Goal: Information Seeking & Learning: Learn about a topic

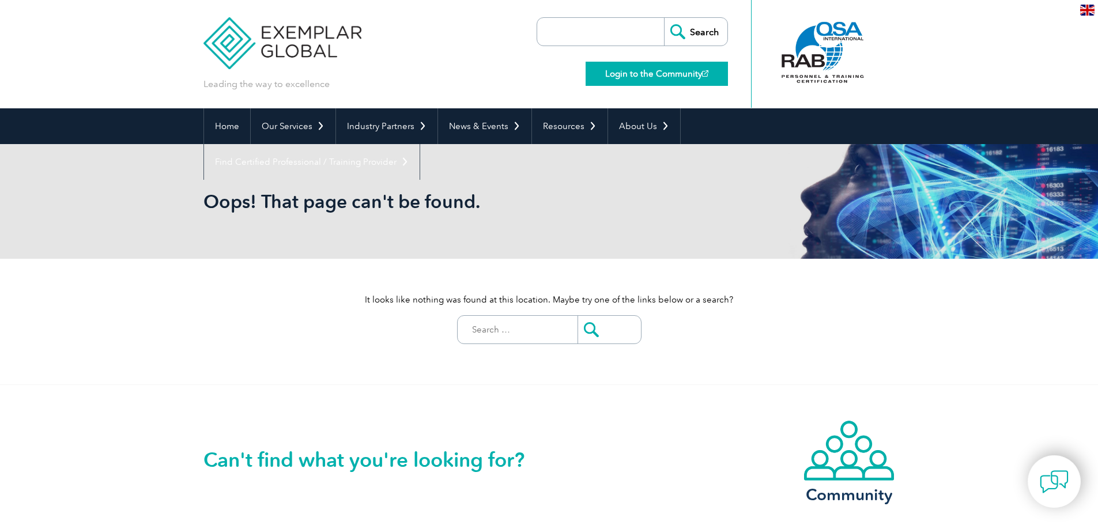
click at [676, 70] on link "Login to the Community" at bounding box center [657, 74] width 142 height 24
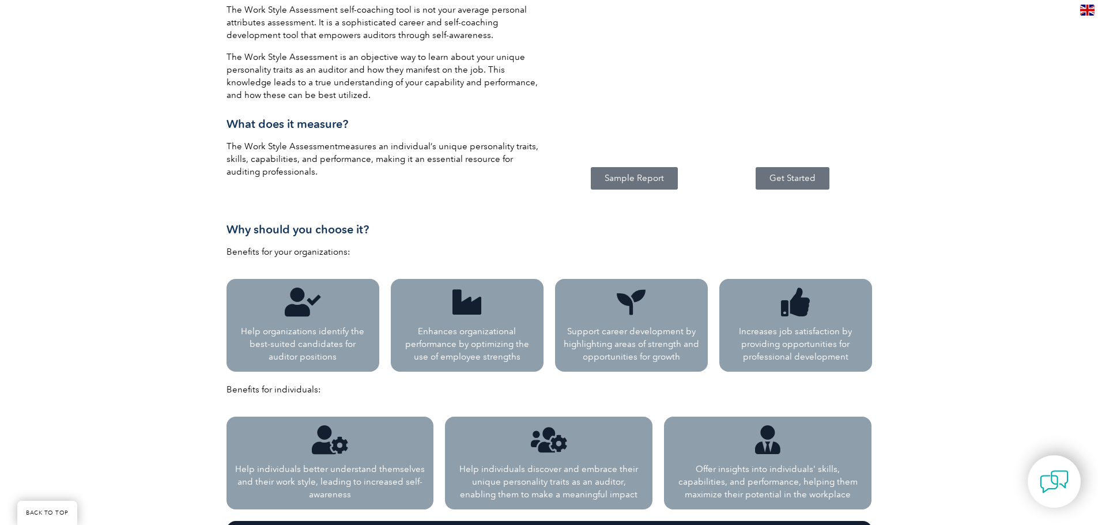
scroll to position [701, 0]
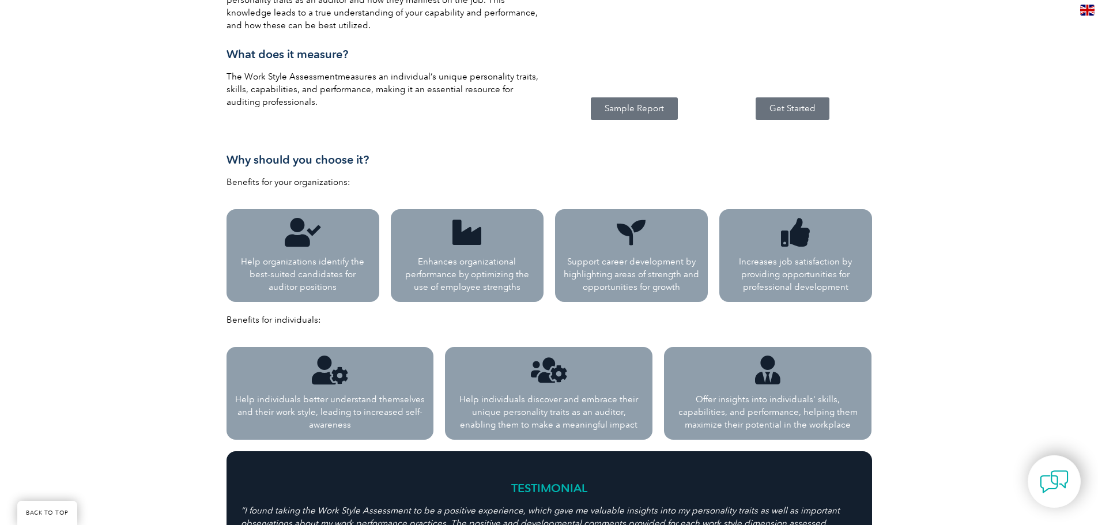
click at [787, 113] on span "Get Started" at bounding box center [793, 108] width 46 height 9
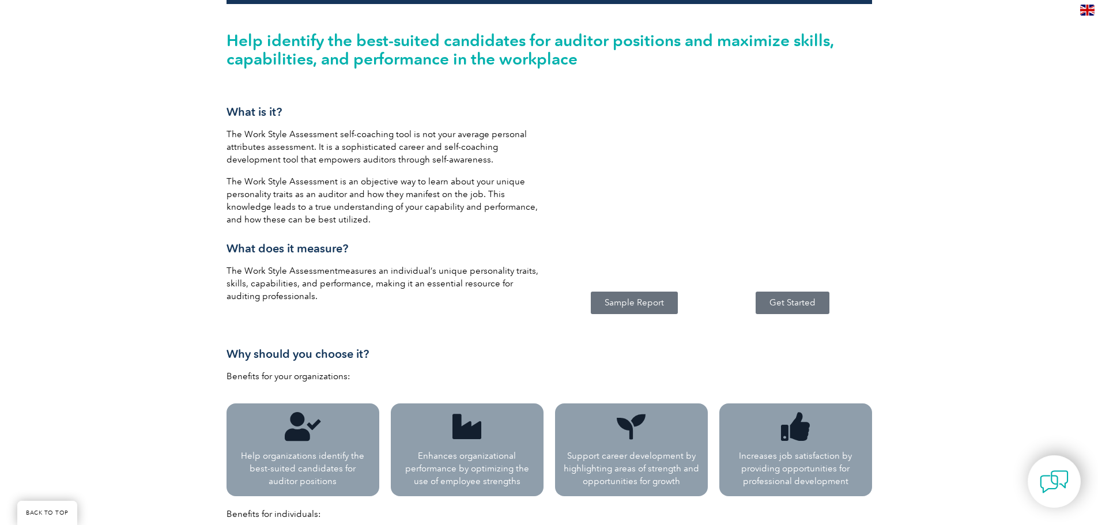
scroll to position [513, 0]
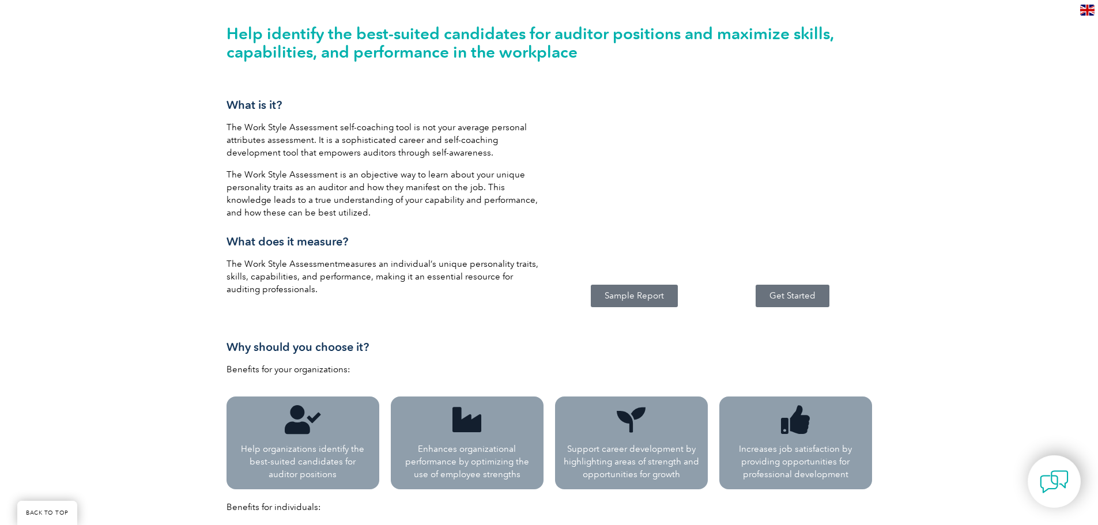
click at [647, 302] on link "Sample Report" at bounding box center [634, 296] width 87 height 22
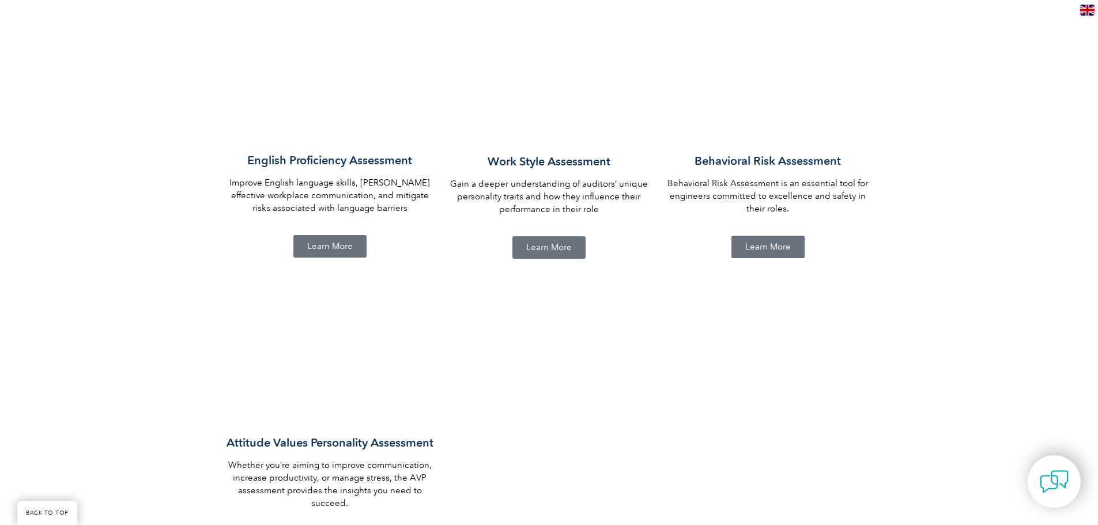
scroll to position [869, 0]
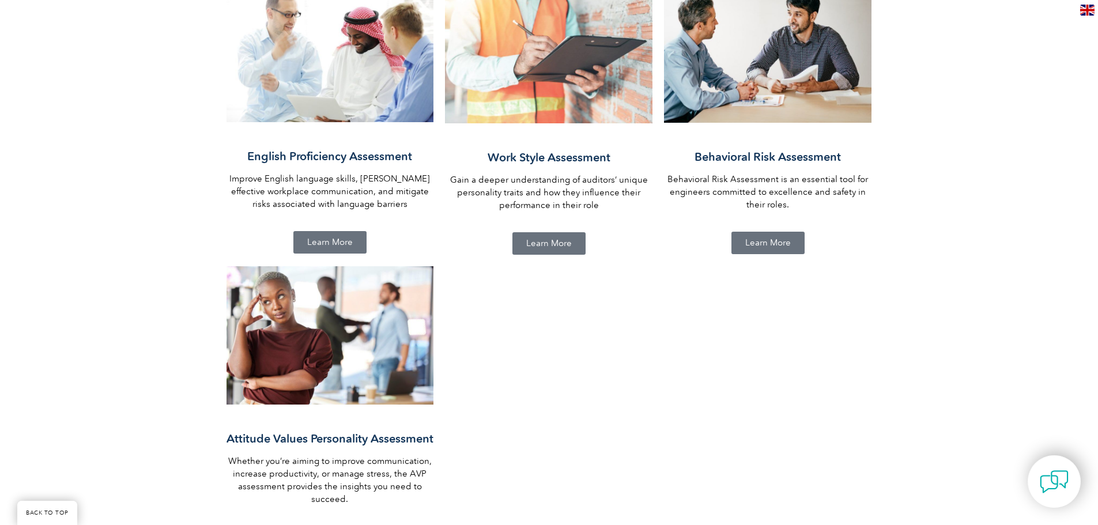
click at [558, 239] on span "Learn More" at bounding box center [549, 243] width 46 height 9
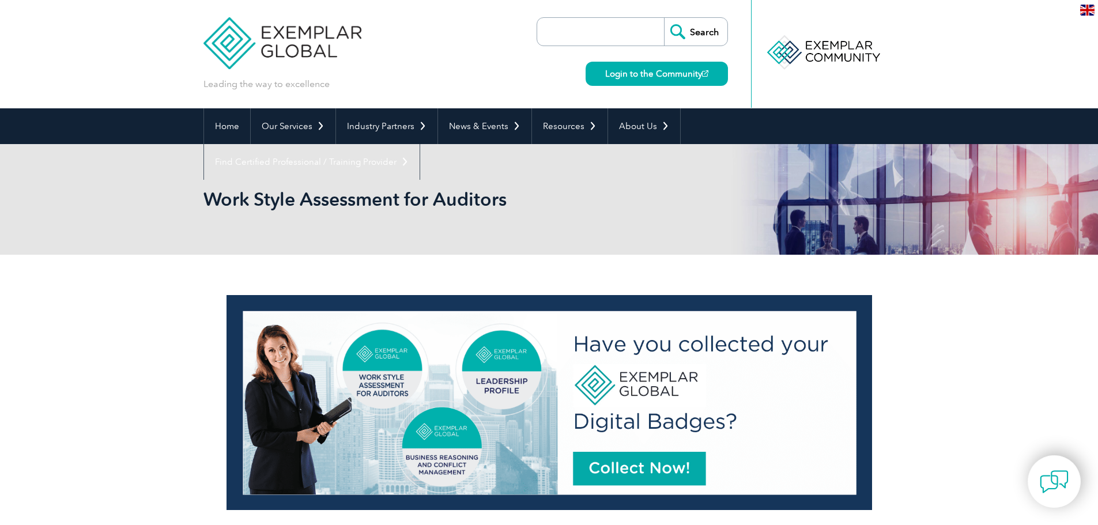
click at [657, 468] on img at bounding box center [550, 402] width 646 height 215
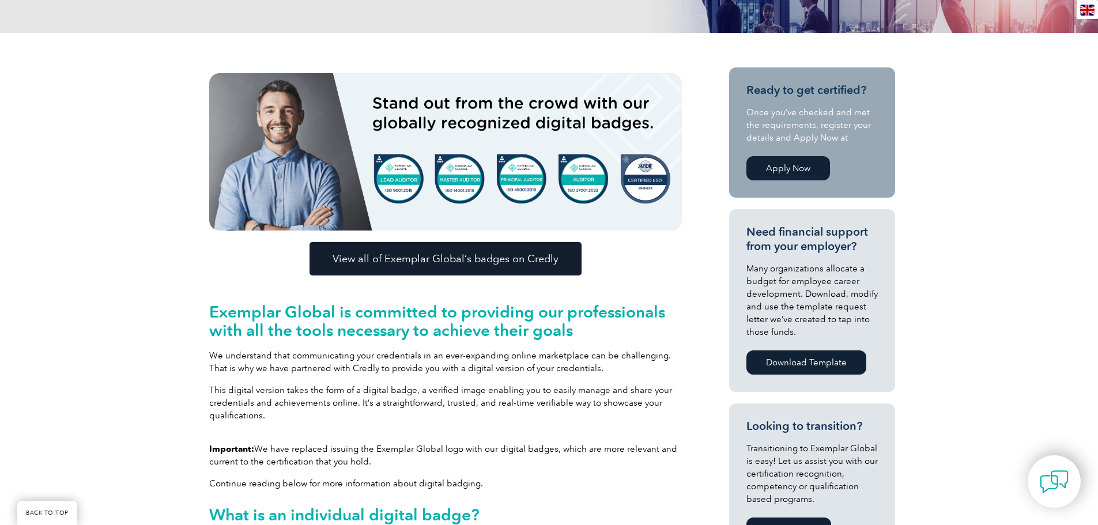
scroll to position [250, 0]
